Goal: Check status

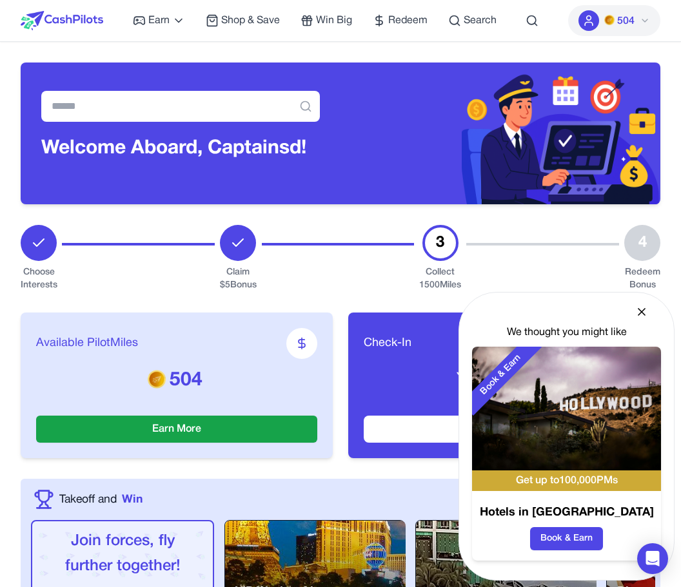
click at [634, 309] on div "We thought you might like Book & Earn Get up to 100,000 PMs Hotels in Los Angel…" at bounding box center [566, 436] width 216 height 289
click at [639, 311] on icon at bounding box center [641, 312] width 13 height 13
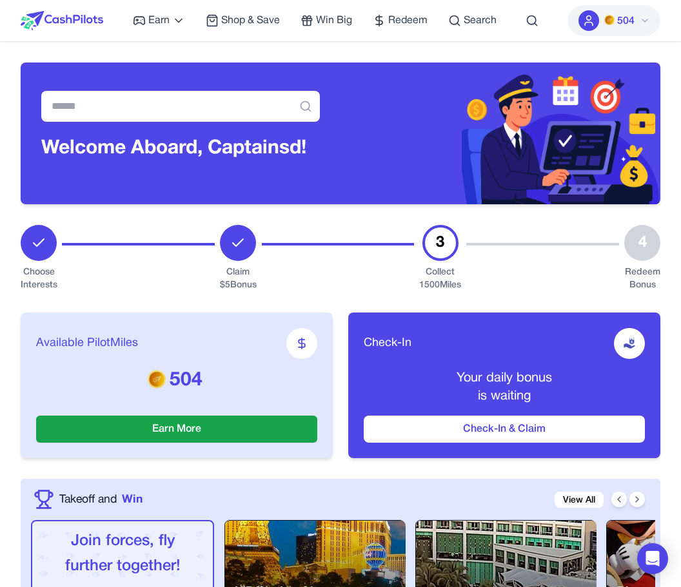
click at [568, 286] on div at bounding box center [542, 258] width 153 height 67
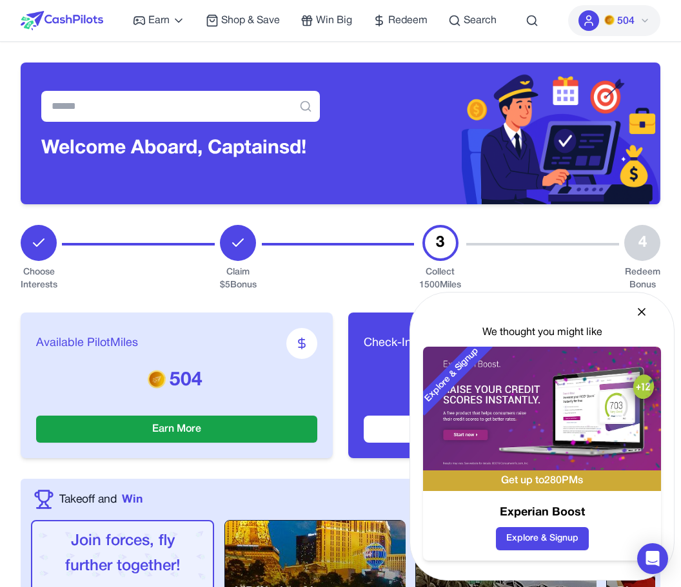
click at [641, 315] on icon at bounding box center [641, 312] width 13 height 13
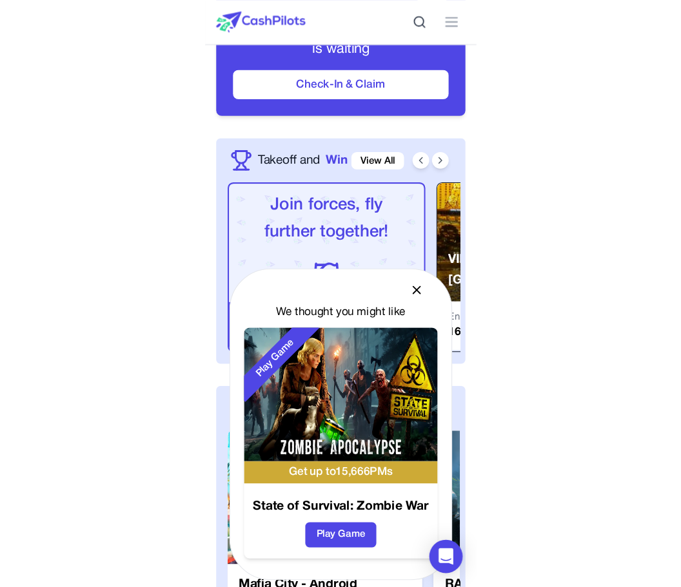
scroll to position [556, 0]
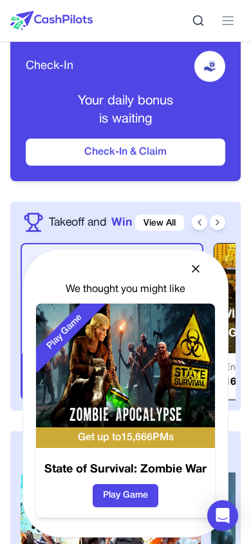
click at [130, 468] on h3 "State of Survival: Zombie War" at bounding box center [125, 470] width 179 height 18
click at [121, 491] on button "Play Game" at bounding box center [126, 495] width 66 height 23
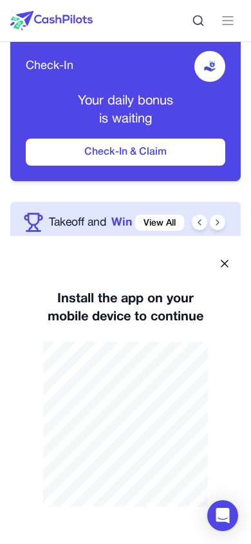
click at [229, 262] on icon at bounding box center [225, 263] width 13 height 13
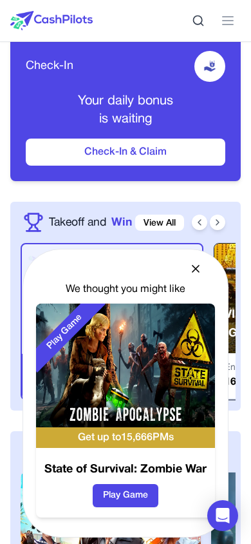
click at [199, 267] on icon at bounding box center [196, 268] width 13 height 13
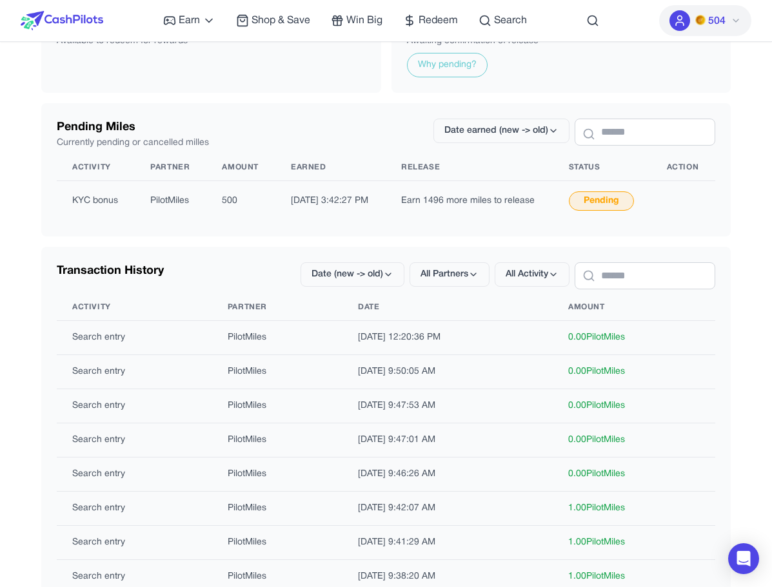
scroll to position [73, 0]
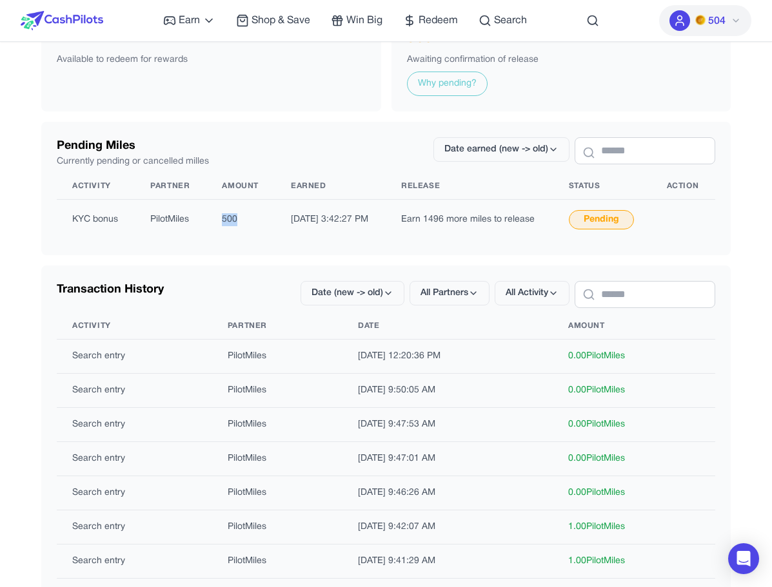
drag, startPoint x: 238, startPoint y: 219, endPoint x: 218, endPoint y: 219, distance: 20.0
click at [218, 219] on td "500" at bounding box center [240, 220] width 69 height 41
drag, startPoint x: 287, startPoint y: 211, endPoint x: 371, endPoint y: 221, distance: 85.0
click at [371, 221] on td "11/08/2025 3:42:27 PM" at bounding box center [330, 220] width 110 height 41
drag, startPoint x: 413, startPoint y: 222, endPoint x: 547, endPoint y: 215, distance: 134.3
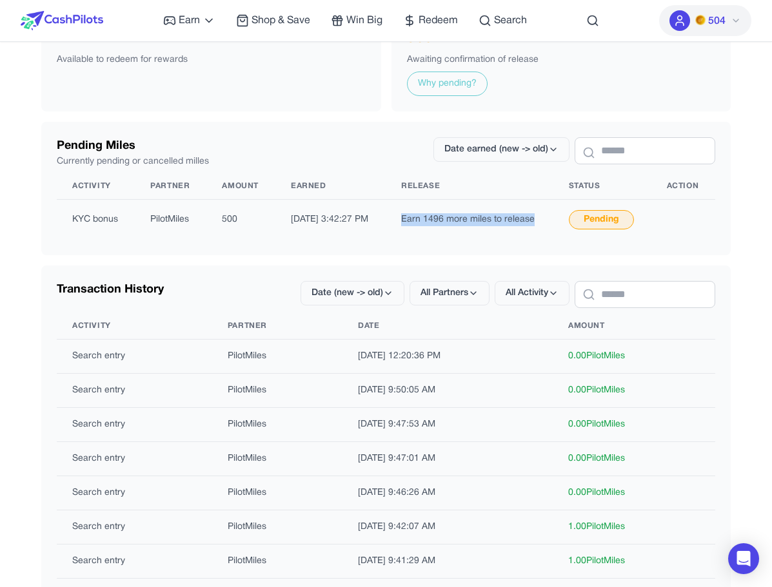
click at [547, 215] on td "Earn 1496 more miles to release" at bounding box center [470, 220] width 168 height 41
click at [592, 224] on div "Pending" at bounding box center [601, 219] width 65 height 19
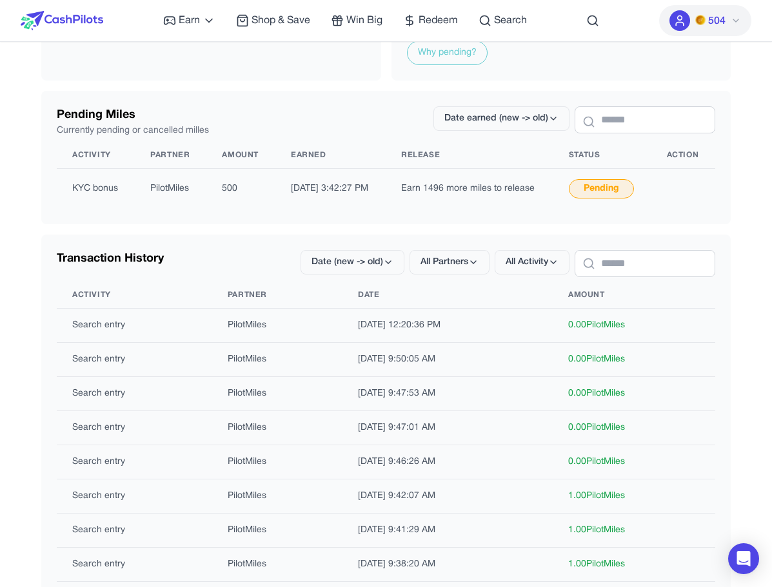
scroll to position [105, 0]
drag, startPoint x: 419, startPoint y: 151, endPoint x: 502, endPoint y: 161, distance: 83.2
click at [502, 161] on th "Earnd/jhdgjdsjg" at bounding box center [470, 155] width 168 height 26
drag, startPoint x: 502, startPoint y: 161, endPoint x: 420, endPoint y: 155, distance: 81.4
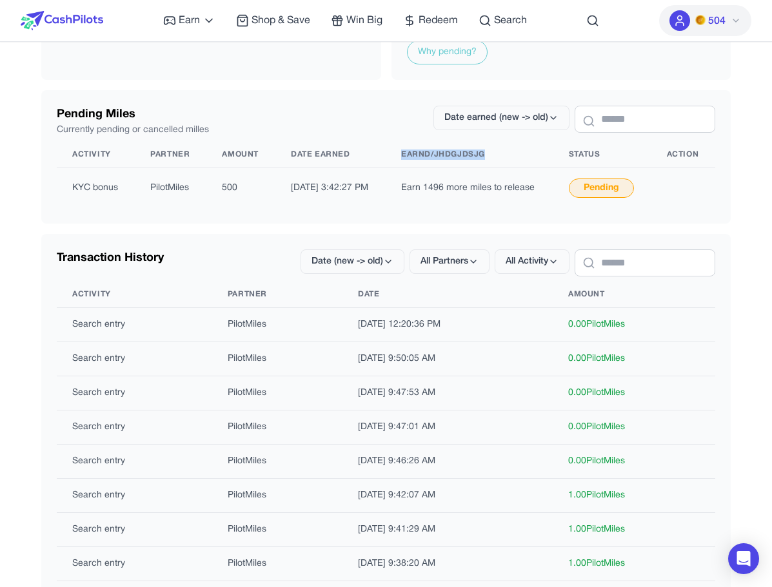
click at [420, 155] on th "Earnd/jhdgjdsjg" at bounding box center [470, 155] width 168 height 26
click at [443, 155] on th "Earnd/jhdgjdsjg" at bounding box center [470, 155] width 168 height 26
drag, startPoint x: 425, startPoint y: 154, endPoint x: 476, endPoint y: 157, distance: 51.0
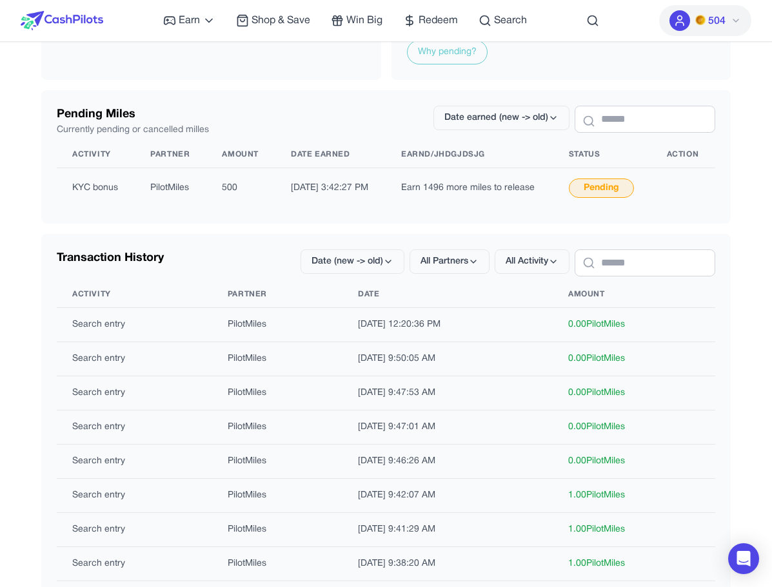
click at [476, 157] on th "Earnd/jhdgjdsjg" at bounding box center [470, 155] width 168 height 26
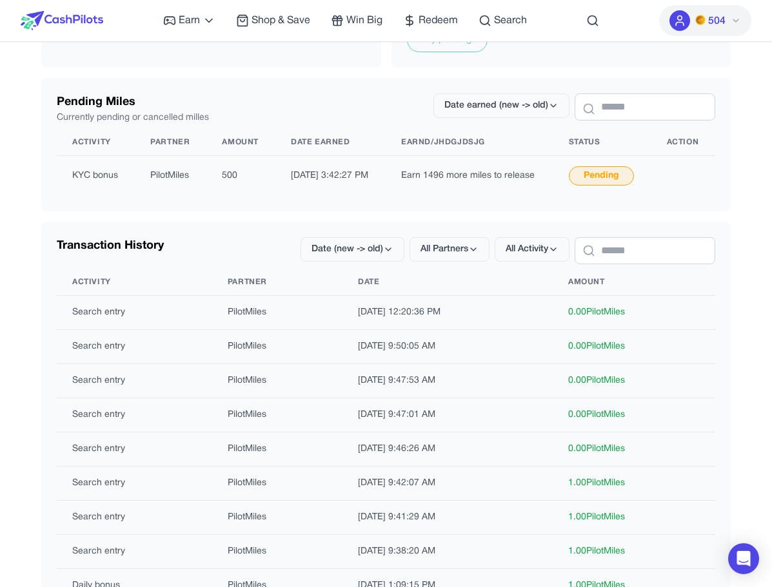
scroll to position [113, 0]
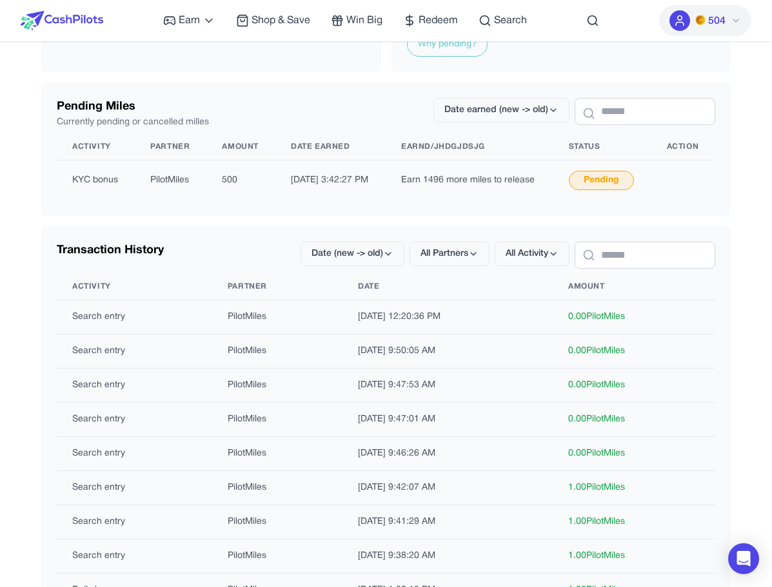
click at [248, 86] on div "Pending Miles Currently pending or cancelled milles Date earned (new -> old) Ac…" at bounding box center [385, 149] width 689 height 133
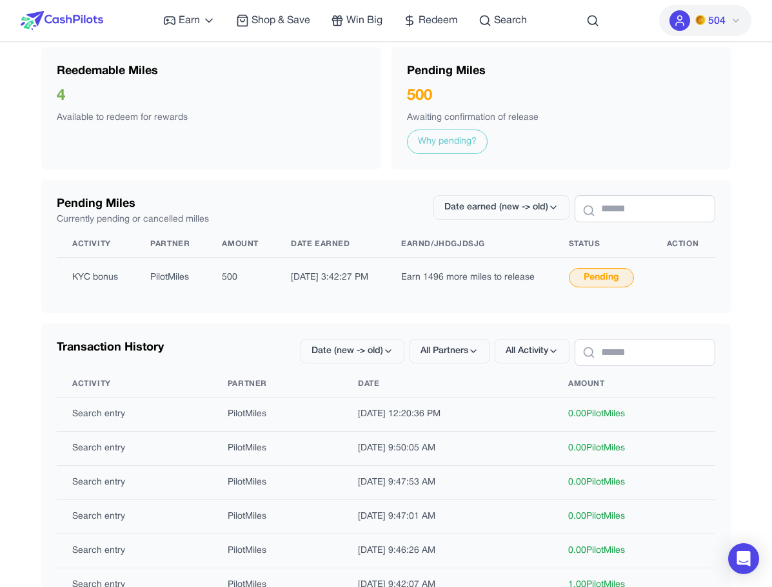
scroll to position [0, 0]
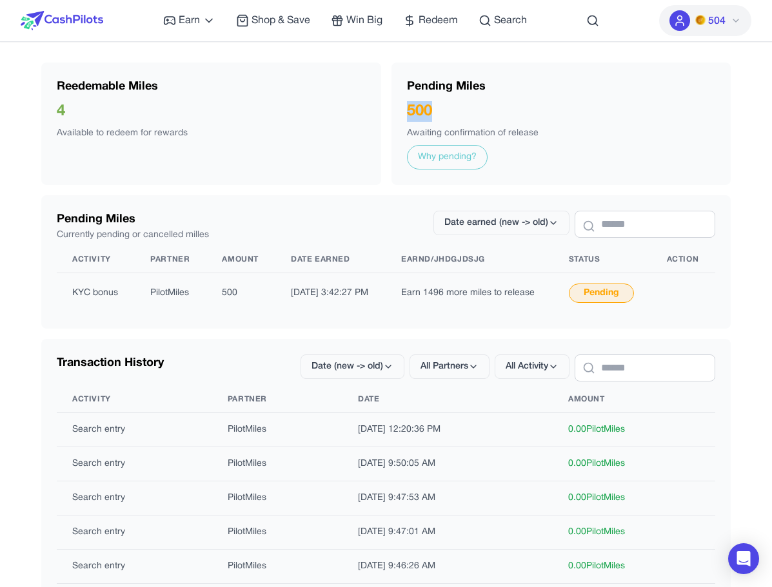
drag, startPoint x: 402, startPoint y: 110, endPoint x: 467, endPoint y: 118, distance: 66.3
click at [467, 118] on div "Pending Miles 500 Awaiting confirmation of release Why pending?" at bounding box center [561, 124] width 340 height 122
drag, startPoint x: 102, startPoint y: 103, endPoint x: 24, endPoint y: 106, distance: 77.4
click at [24, 106] on div "Reedemable Miles 4 Available to redeem for rewards Pending Miles 500 Awaiting c…" at bounding box center [386, 410] width 730 height 694
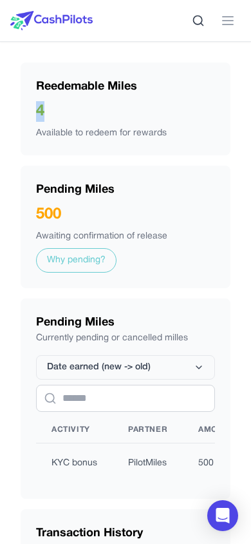
click at [172, 141] on div "Reedemable Miles 4 Available to redeem for rewards" at bounding box center [126, 109] width 210 height 93
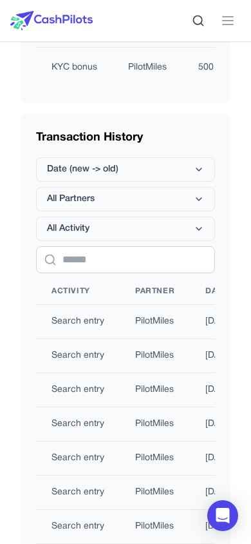
scroll to position [400, 0]
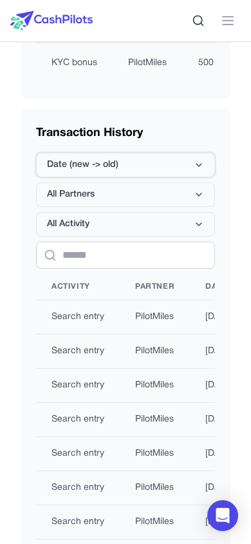
click at [144, 164] on button "Date (new -> old)" at bounding box center [125, 165] width 179 height 24
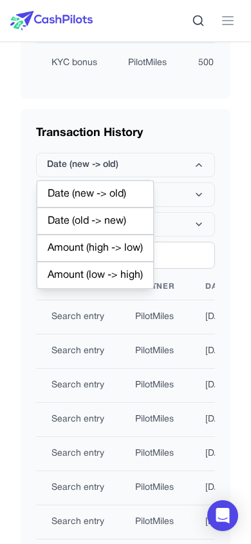
click at [188, 99] on div "Reedemable Miles 4 Available to redeem for rewards Pending Miles 500 Awaiting c…" at bounding box center [125, 152] width 231 height 981
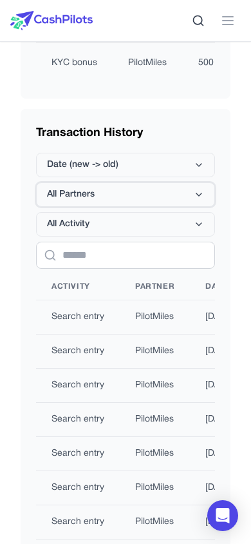
click at [170, 203] on button "All Partners" at bounding box center [125, 194] width 179 height 24
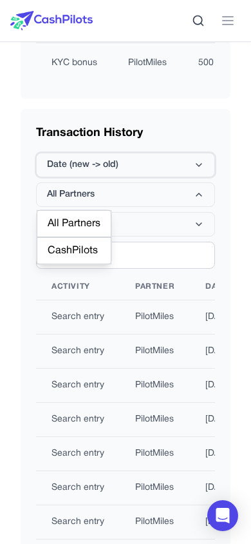
click at [104, 172] on button "Date (new -> old)" at bounding box center [125, 165] width 179 height 24
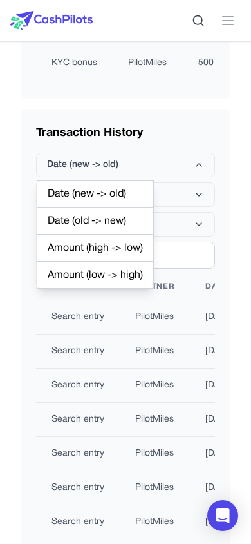
click at [157, 116] on div "Transaction History Date (new -> old) All Partners All Activity Activity Partne…" at bounding box center [126, 366] width 210 height 514
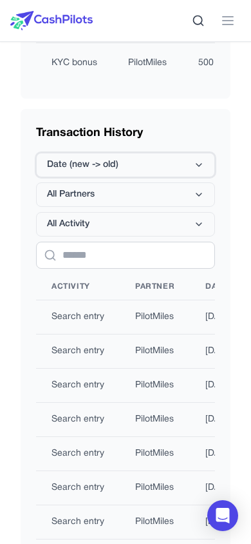
click at [108, 171] on button "Date (new -> old)" at bounding box center [125, 165] width 179 height 24
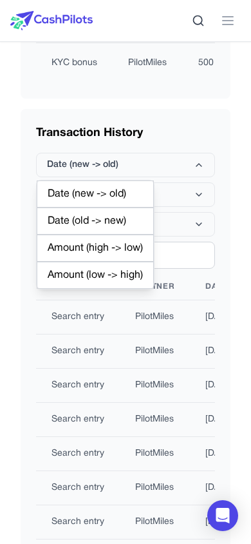
click at [88, 220] on div "Date (old -> new)" at bounding box center [95, 221] width 117 height 27
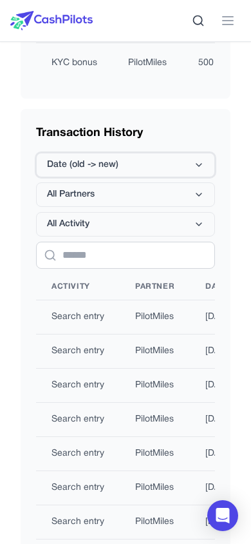
click at [141, 161] on button "Date (old -> new)" at bounding box center [125, 165] width 179 height 24
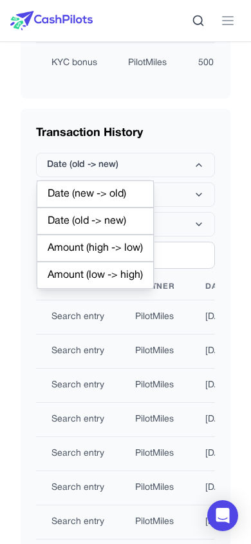
click at [114, 200] on div "Date (new -> old)" at bounding box center [95, 194] width 117 height 27
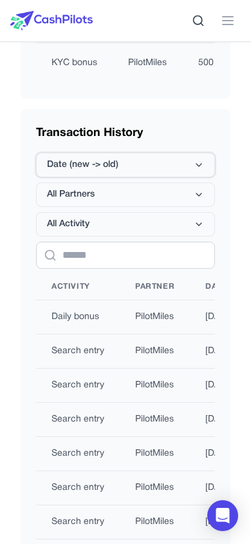
click at [153, 154] on button "Date (new -> old)" at bounding box center [125, 165] width 179 height 24
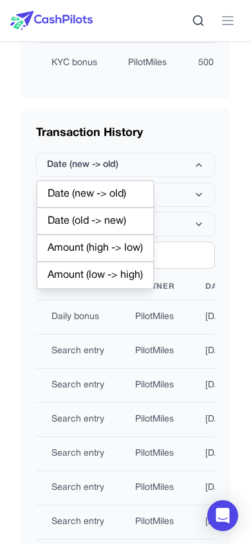
click at [188, 124] on div "Transaction History" at bounding box center [125, 133] width 179 height 18
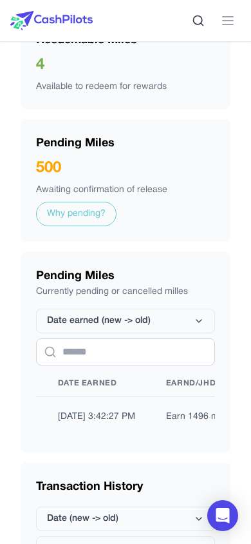
scroll to position [0, 0]
